Goal: Transaction & Acquisition: Subscribe to service/newsletter

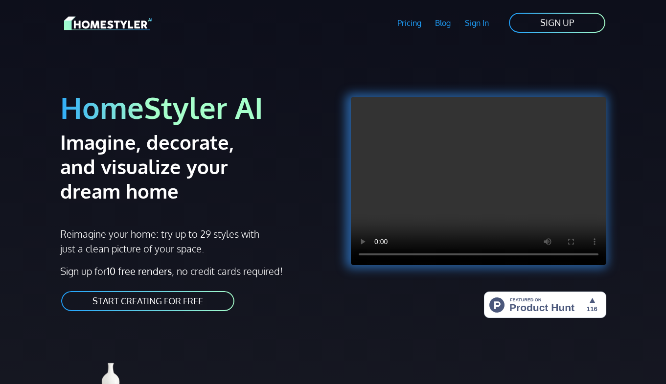
click at [412, 26] on link "Pricing" at bounding box center [409, 23] width 38 height 23
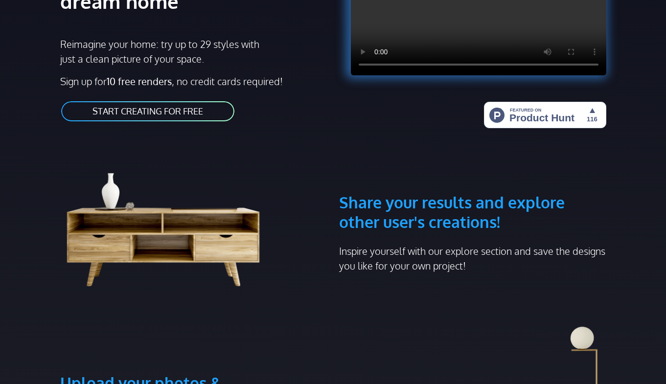
scroll to position [192, 0]
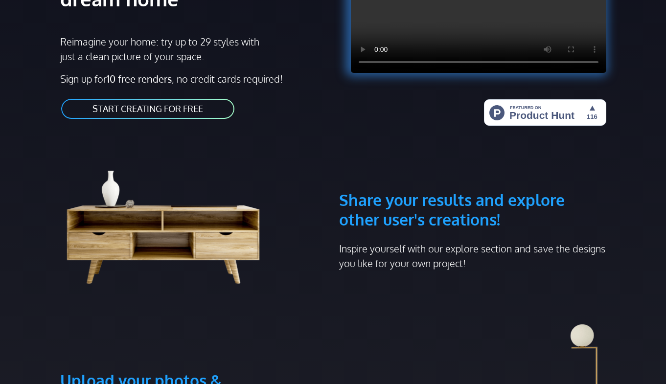
click at [208, 117] on link "START CREATING FOR FREE" at bounding box center [147, 109] width 175 height 22
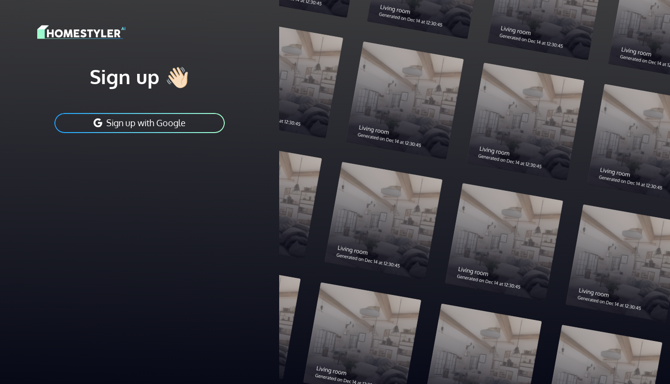
click at [208, 117] on button "Sign up with Google" at bounding box center [139, 123] width 172 height 22
